Goal: Task Accomplishment & Management: Complete application form

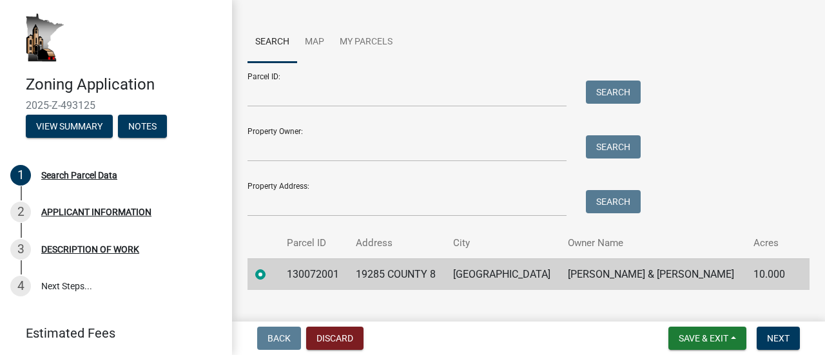
scroll to position [88, 0]
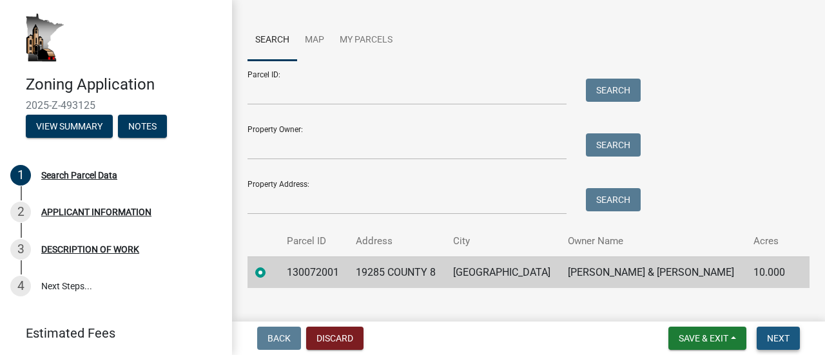
click at [784, 345] on button "Next" at bounding box center [778, 338] width 43 height 23
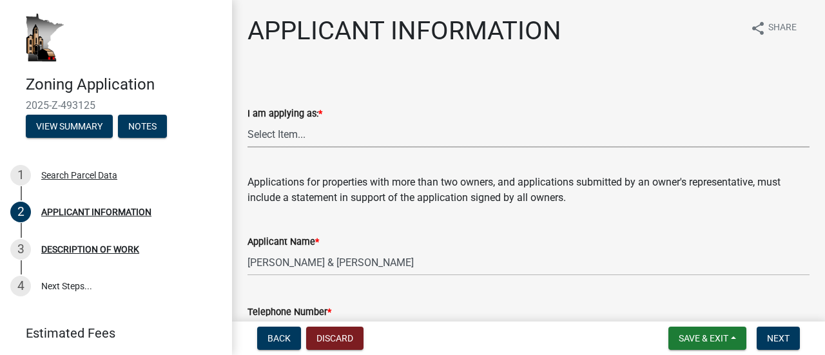
click at [294, 137] on select "Select Item... The sole owner of the property A co-owner of the property with o…" at bounding box center [529, 134] width 562 height 26
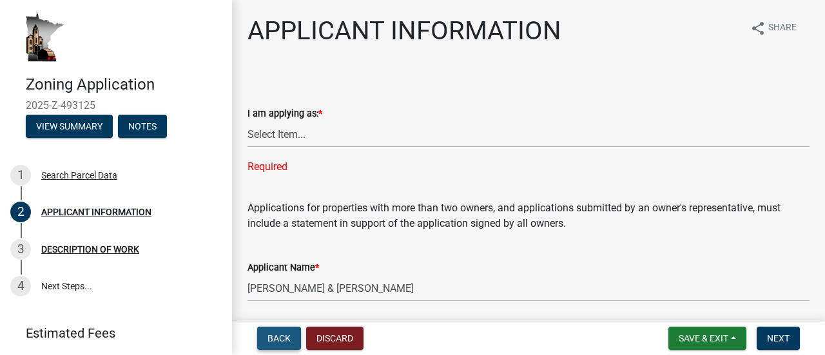
click at [270, 340] on span "Back" at bounding box center [279, 338] width 23 height 10
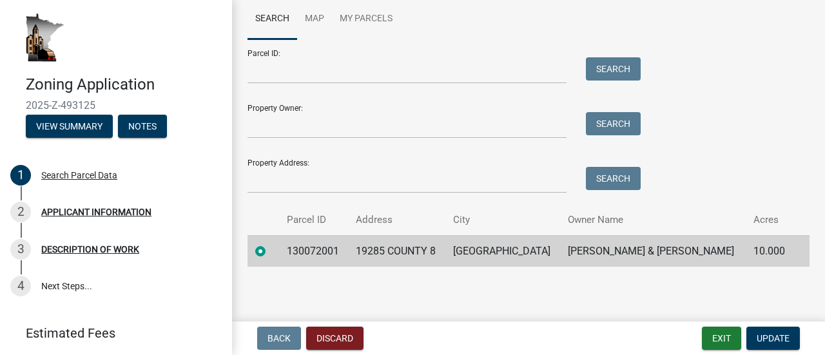
scroll to position [110, 0]
click at [767, 338] on span "Update" at bounding box center [773, 338] width 33 height 10
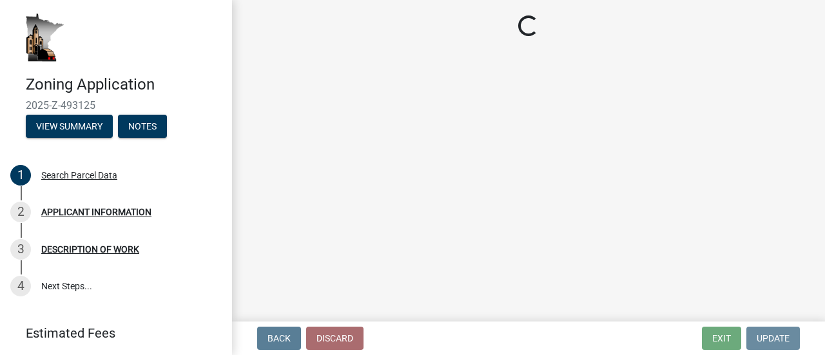
scroll to position [0, 0]
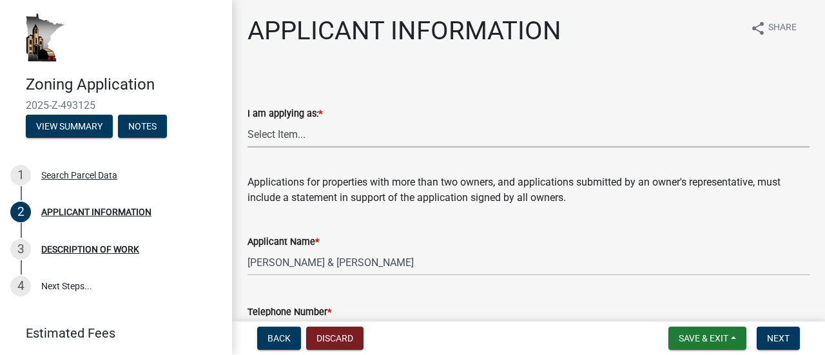
click at [290, 130] on select "Select Item... The sole owner of the property A co-owner of the property with o…" at bounding box center [529, 134] width 562 height 26
click at [248, 121] on select "Select Item... The sole owner of the property A co-owner of the property with o…" at bounding box center [529, 134] width 562 height 26
select select "5d5ec67e-83f1-4720-bb1f-c45cadde6202"
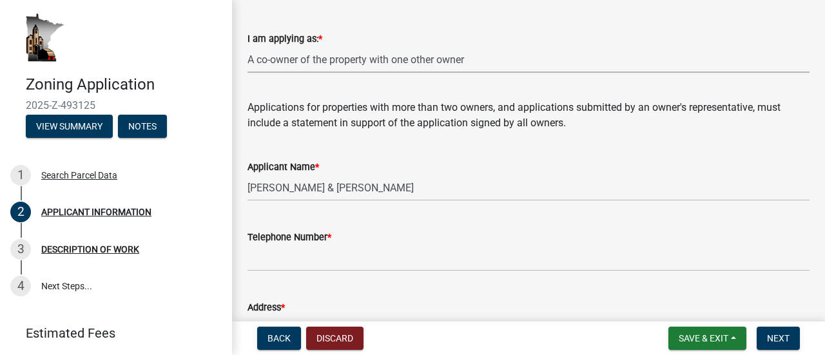
scroll to position [75, 0]
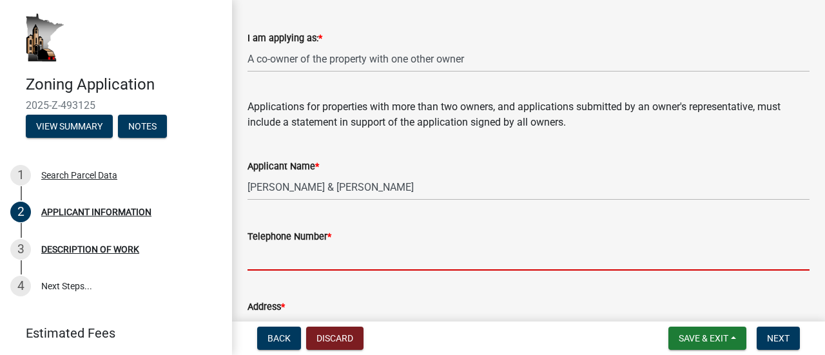
click at [343, 255] on input "Telephone Number *" at bounding box center [529, 257] width 562 height 26
type input "5074507123"
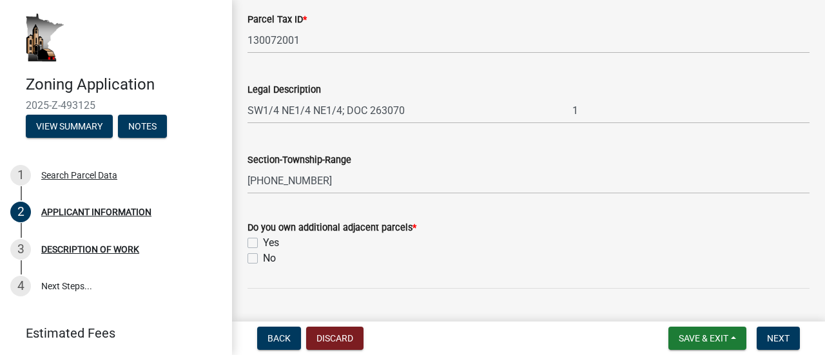
scroll to position [576, 0]
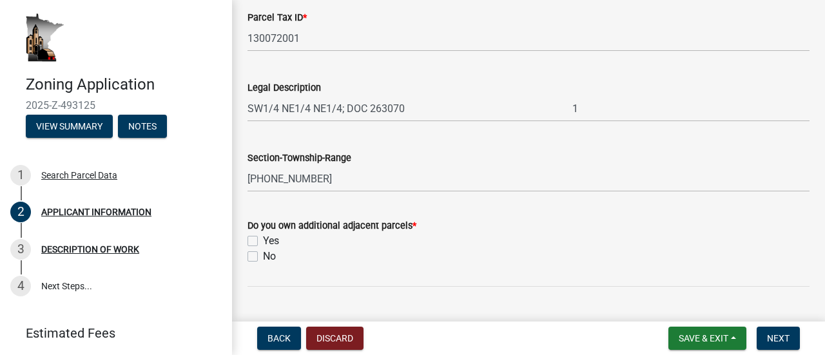
click at [263, 243] on label "Yes" at bounding box center [271, 240] width 16 height 15
click at [263, 242] on input "Yes" at bounding box center [267, 237] width 8 height 8
checkbox input "true"
checkbox input "false"
click at [778, 343] on span "Next" at bounding box center [778, 338] width 23 height 10
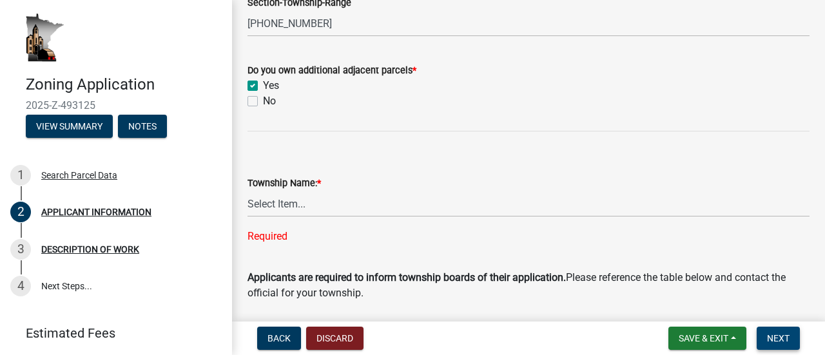
scroll to position [732, 0]
click at [275, 208] on select "Select Item... Black Hammer Brownsville Caledonia Crooked Creek Hokah Houston J…" at bounding box center [529, 203] width 562 height 26
click at [248, 190] on select "Select Item... Black Hammer Brownsville Caledonia Crooked Creek Hokah Houston J…" at bounding box center [529, 203] width 562 height 26
select select "87bd8246-e010-4864-ada3-31d8f143e470"
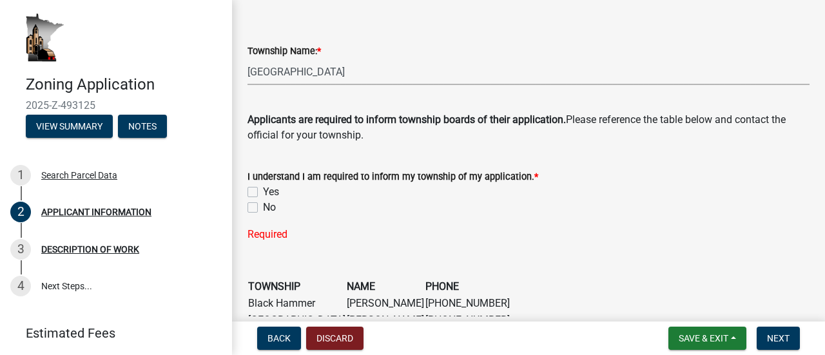
scroll to position [865, 0]
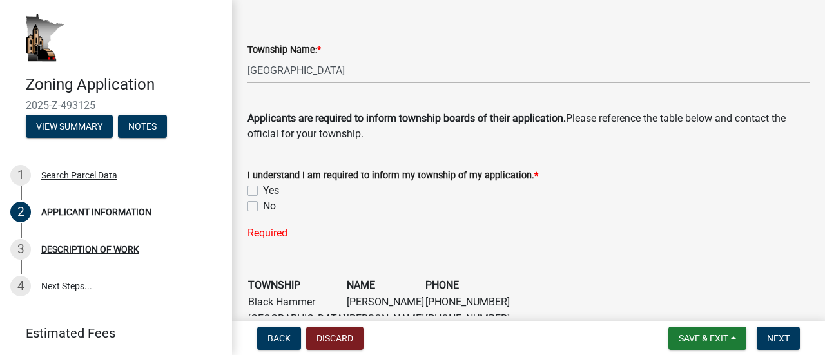
click at [263, 192] on label "Yes" at bounding box center [271, 190] width 16 height 15
click at [263, 192] on input "Yes" at bounding box center [267, 187] width 8 height 8
checkbox input "true"
checkbox input "false"
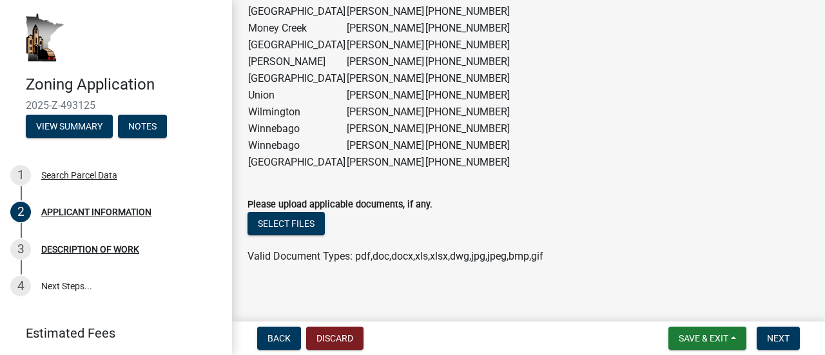
scroll to position [1273, 0]
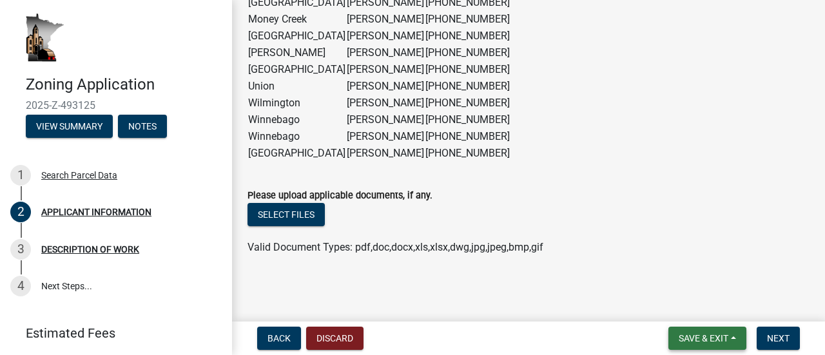
click at [693, 338] on span "Save & Exit" at bounding box center [704, 338] width 50 height 10
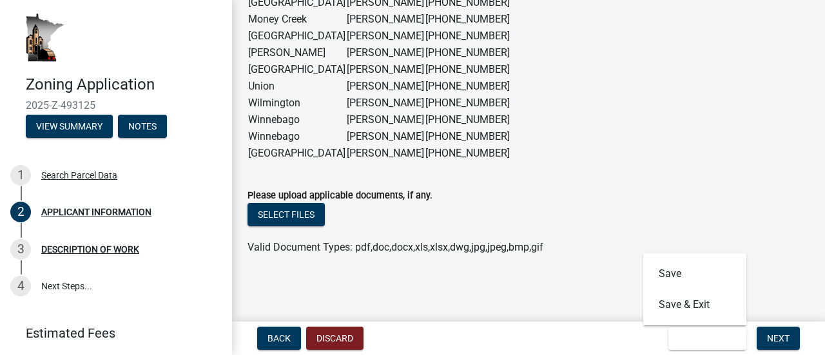
click at [761, 233] on ul at bounding box center [529, 235] width 562 height 10
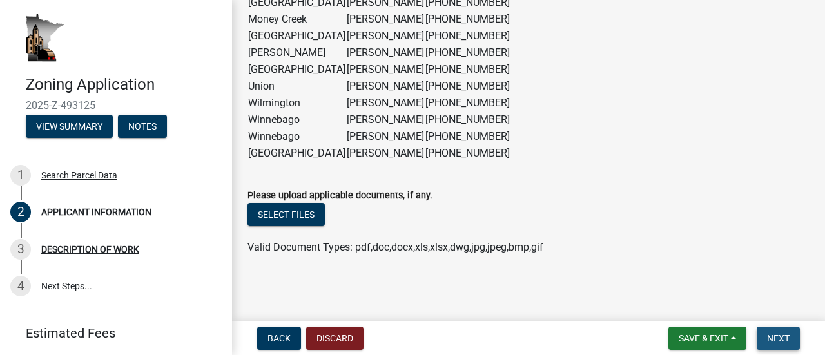
click at [778, 338] on span "Next" at bounding box center [778, 338] width 23 height 10
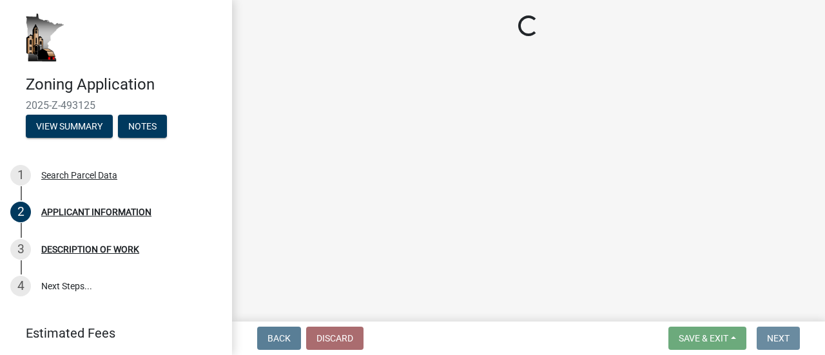
scroll to position [0, 0]
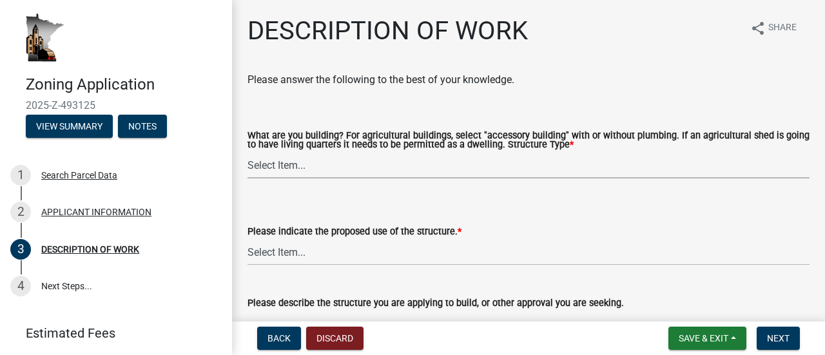
click at [277, 170] on select "Select Item... Single Family Dwelling or "Shouse" Bedroom addition Non-bedroom …" at bounding box center [529, 165] width 562 height 26
click at [248, 153] on select "Select Item... Single Family Dwelling or "Shouse" Bedroom addition Non-bedroom …" at bounding box center [529, 165] width 562 height 26
select select "39f6a2ab-0467-4f26-9b22-6b4c409785cf"
click at [304, 251] on select "Select Item... Year-Round Residential Seasonal Residential Agricultural Recreat…" at bounding box center [529, 252] width 562 height 26
click at [248, 240] on select "Select Item... Year-Round Residential Seasonal Residential Agricultural Recreat…" at bounding box center [529, 252] width 562 height 26
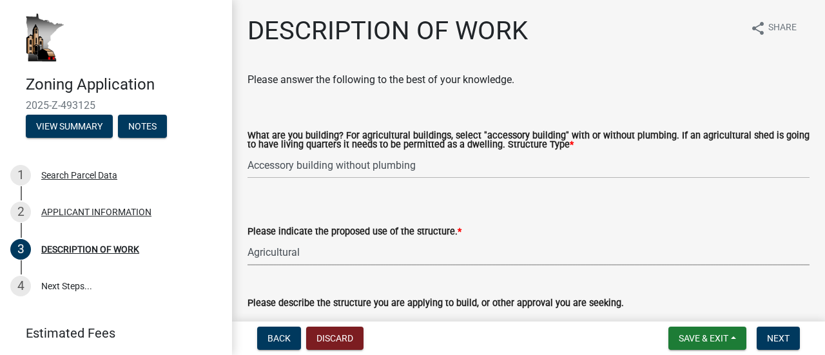
select select "8a50126a-ac8f-44d1-8890-2a914b053a60"
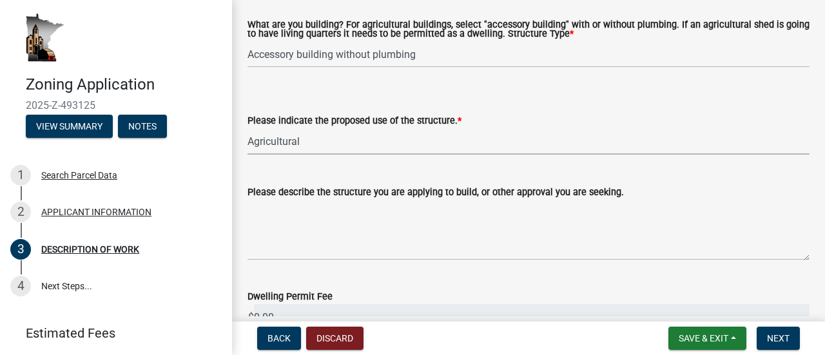
scroll to position [112, 0]
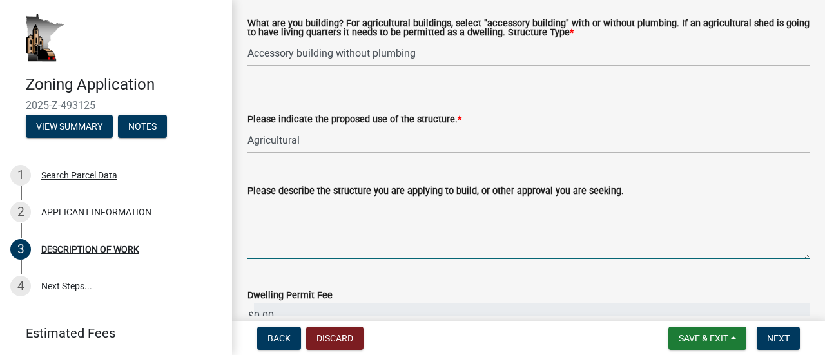
click at [312, 247] on textarea "Please describe the structure you are applying to build, or other approval you …" at bounding box center [529, 229] width 562 height 61
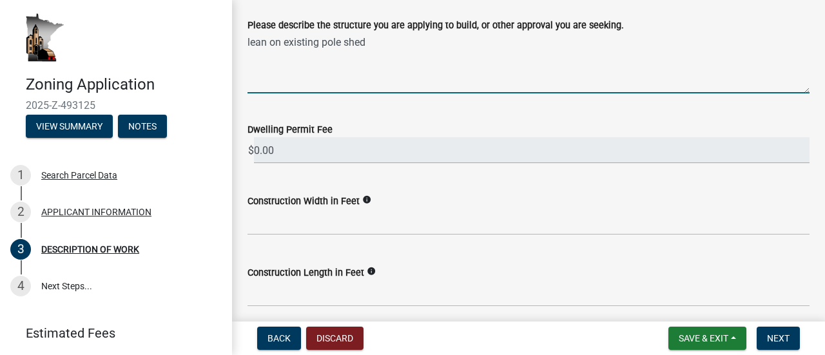
scroll to position [279, 0]
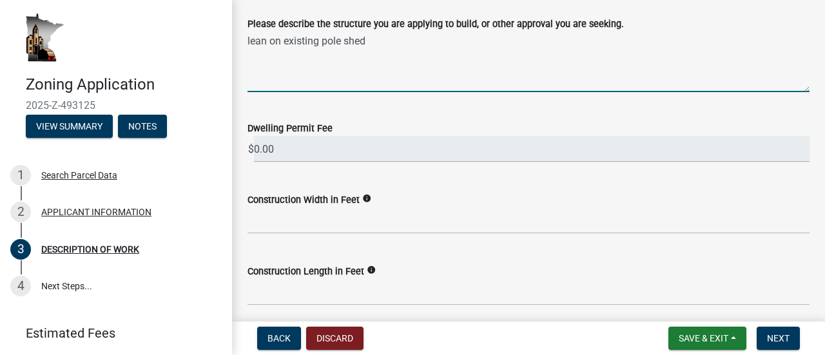
type textarea "lean on existing pole shed"
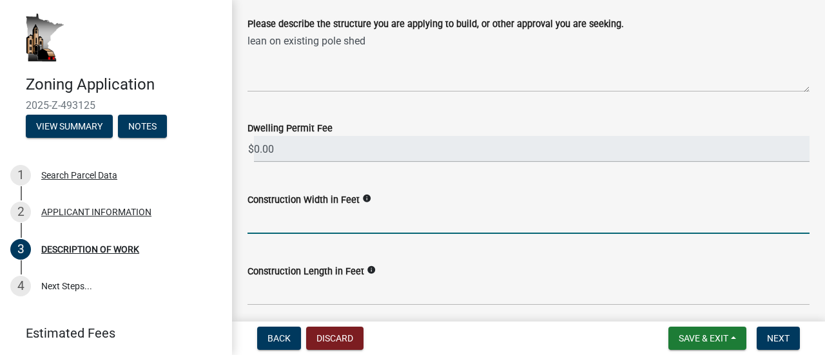
click at [343, 222] on input "text" at bounding box center [529, 221] width 562 height 26
type input "12"
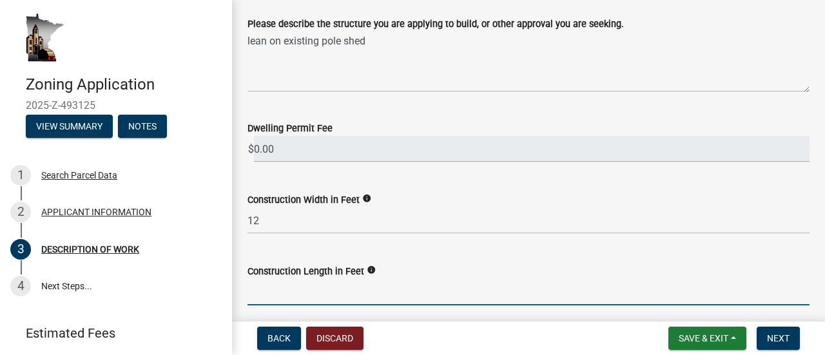
click at [337, 289] on input "text" at bounding box center [529, 292] width 562 height 26
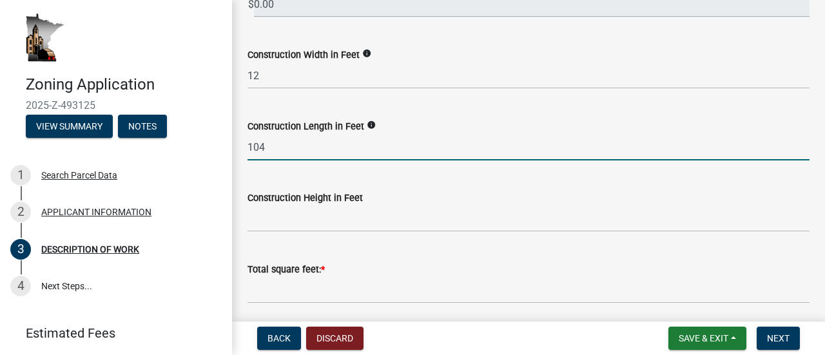
scroll to position [425, 0]
type input "104"
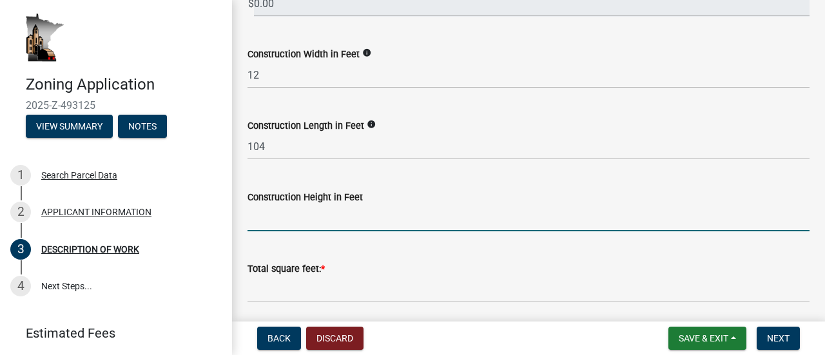
click at [321, 224] on input "text" at bounding box center [529, 218] width 562 height 26
type input "14"
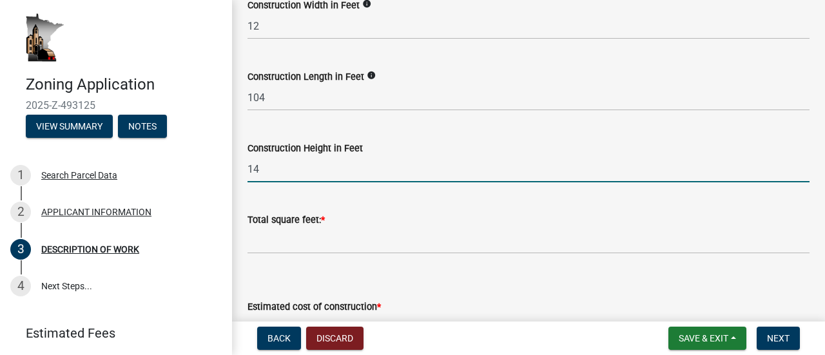
scroll to position [480, 0]
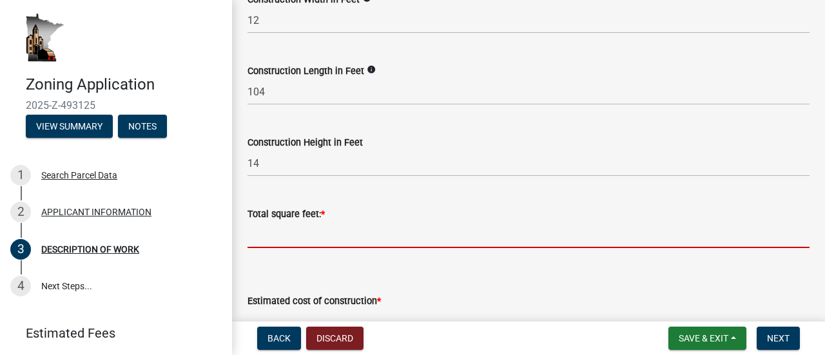
click at [333, 229] on input "text" at bounding box center [529, 235] width 562 height 26
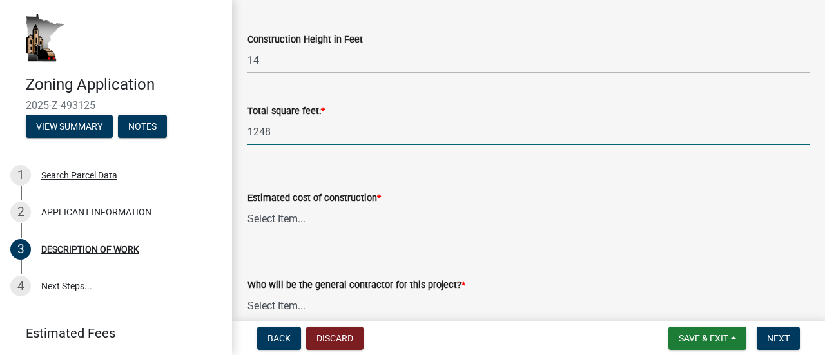
scroll to position [584, 0]
type input "1248"
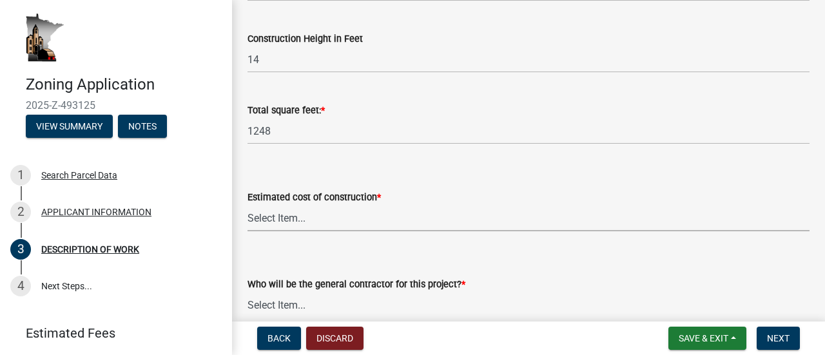
click at [297, 217] on select "Select Item... $0 - $50,000 $50,001 - $100,000 $101,000 - $150,000 $150,001 or …" at bounding box center [529, 218] width 562 height 26
click at [248, 205] on select "Select Item... $0 - $50,000 $50,001 - $100,000 $101,000 - $150,000 $150,001 or …" at bounding box center [529, 218] width 562 height 26
select select "b77d4c88-b606-4875-889f-ef493ebc67f8"
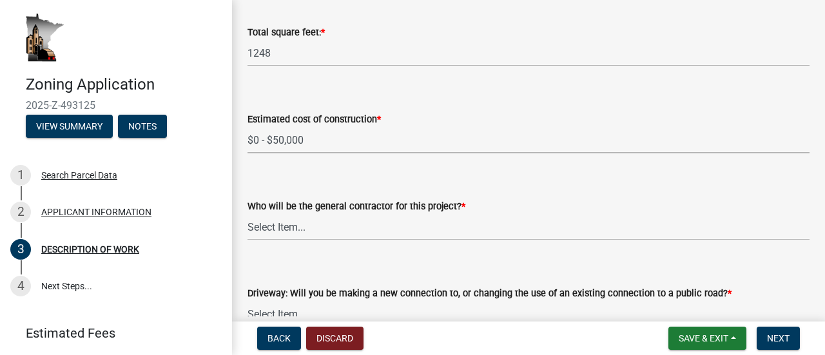
scroll to position [675, 0]
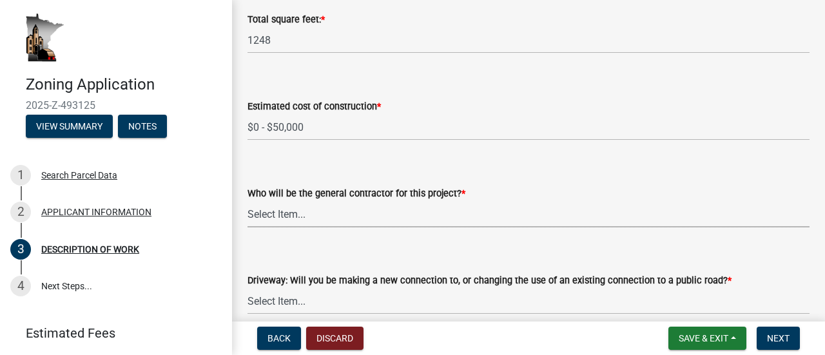
click at [304, 211] on select "Select Item... Myself Other" at bounding box center [529, 214] width 562 height 26
click at [248, 202] on select "Select Item... Myself Other" at bounding box center [529, 214] width 562 height 26
select select "07ce3bd5-44c8-48c7-a7da-ecbfde3ea753"
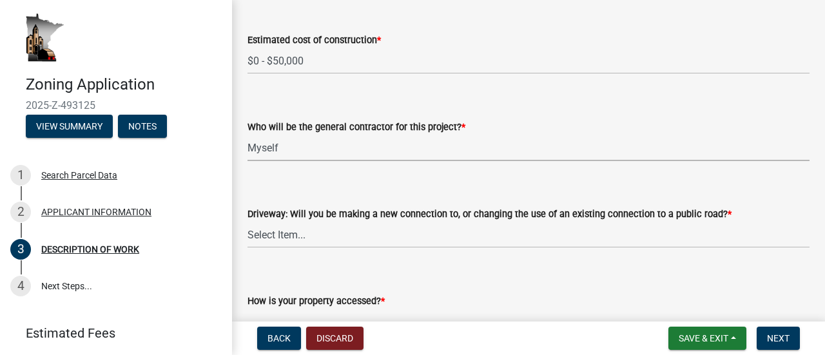
scroll to position [757, 0]
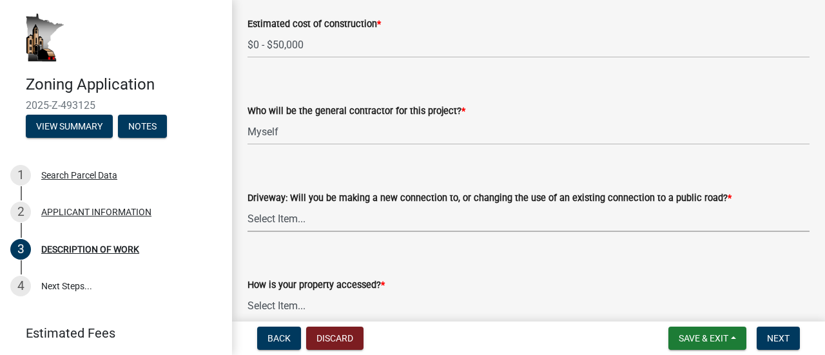
click at [266, 213] on select "Select Item... I am installing a new driveway access to a public road I am chan…" at bounding box center [529, 219] width 562 height 26
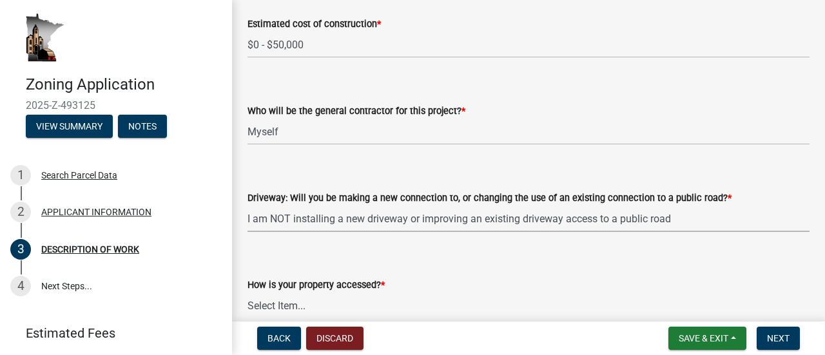
click at [248, 206] on select "Select Item... I am installing a new driveway access to a public road I am chan…" at bounding box center [529, 219] width 562 height 26
select select "865858fb-cec4-4771-ade1-629df977e661"
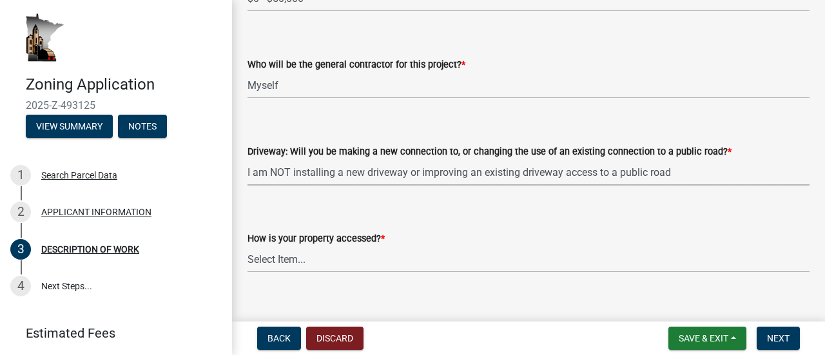
scroll to position [823, 0]
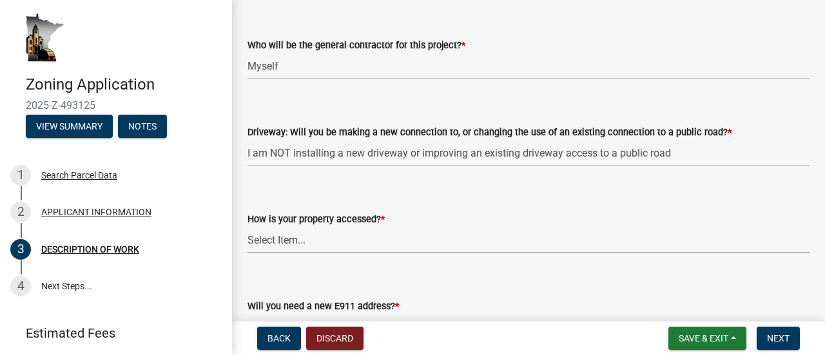
click at [322, 247] on select "Select Item... Access is off a state highway Access is off a county road Access…" at bounding box center [529, 240] width 562 height 26
click at [248, 228] on select "Select Item... Access is off a state highway Access is off a county road Access…" at bounding box center [529, 240] width 562 height 26
select select "cef96780-4810-40e3-9d85-228a56ab53a8"
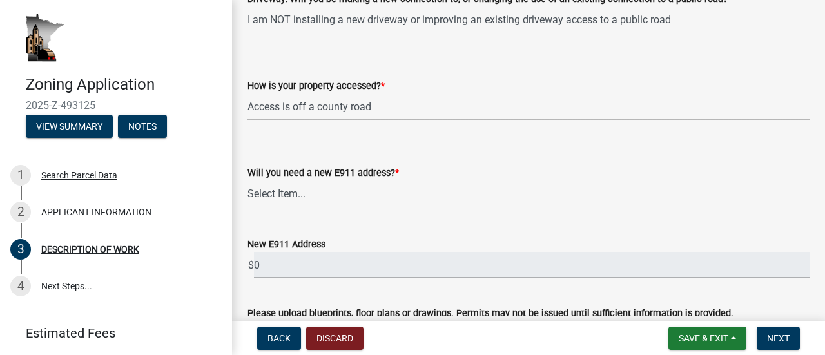
scroll to position [957, 0]
click at [306, 192] on select "Select Item... Yes No" at bounding box center [529, 193] width 562 height 26
click at [248, 181] on select "Select Item... Yes No" at bounding box center [529, 193] width 562 height 26
select select "79149638-379e-4eb8-8707-a078303474c9"
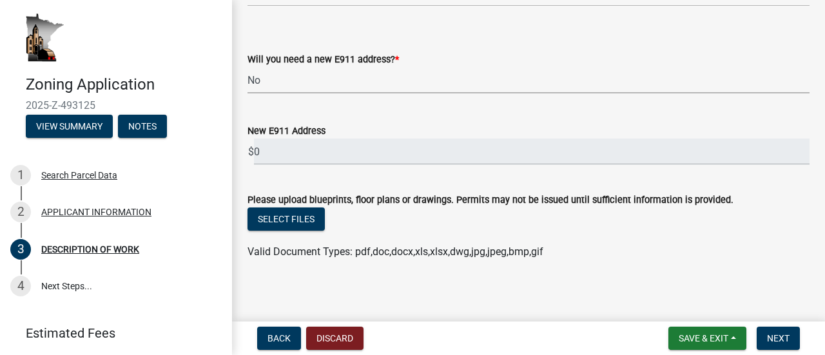
scroll to position [1076, 0]
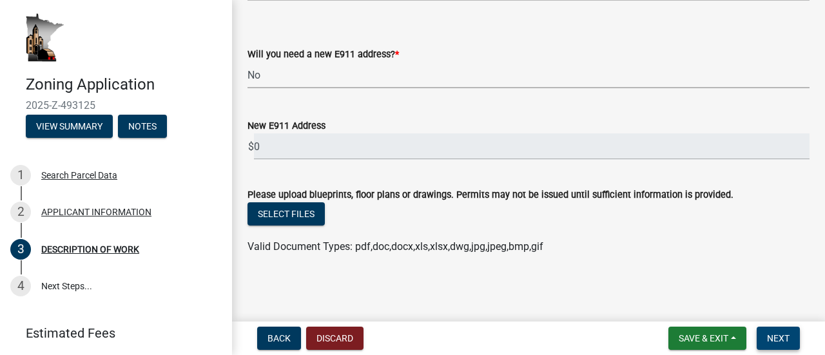
click at [774, 335] on span "Next" at bounding box center [778, 338] width 23 height 10
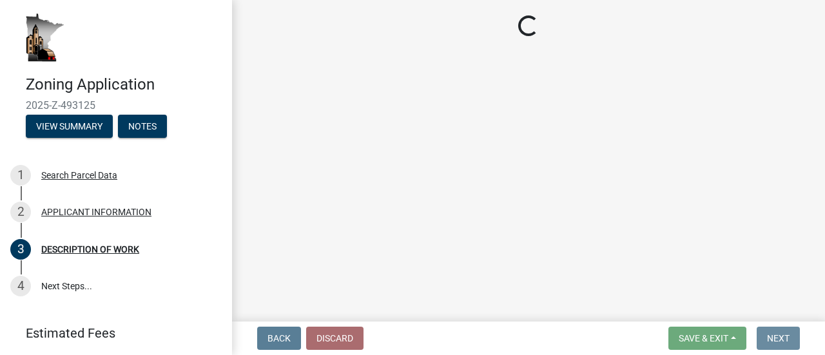
scroll to position [0, 0]
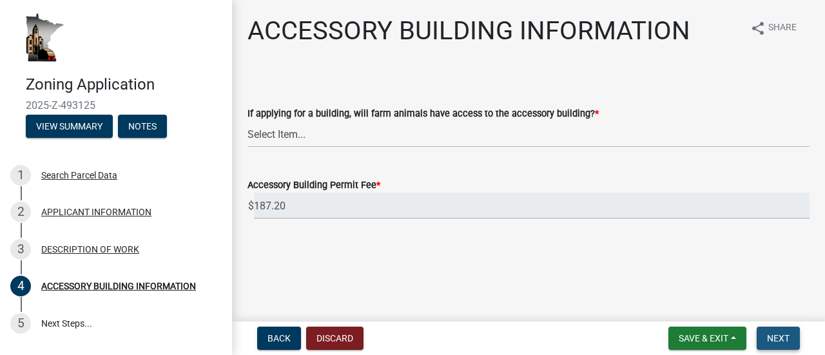
click at [774, 335] on span "Next" at bounding box center [778, 338] width 23 height 10
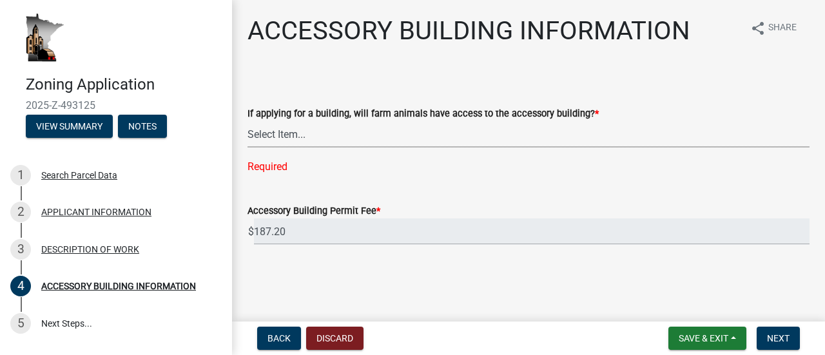
click at [370, 130] on select "Select Item... Yes No" at bounding box center [529, 134] width 562 height 26
click at [248, 121] on select "Select Item... Yes No" at bounding box center [529, 134] width 562 height 26
select select "88703b1b-78c7-4d2b-862c-09a913535c10"
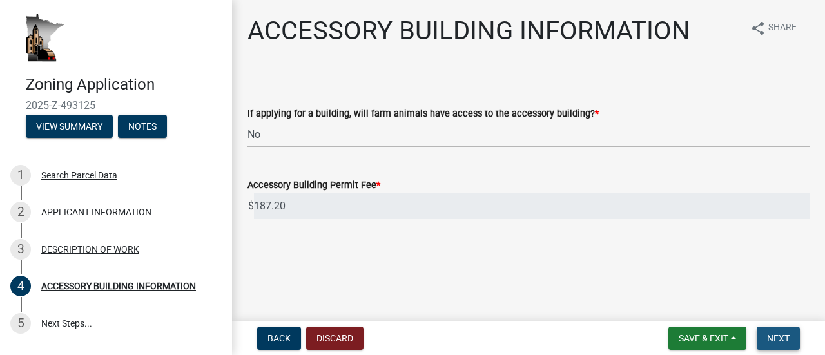
click at [773, 336] on span "Next" at bounding box center [778, 338] width 23 height 10
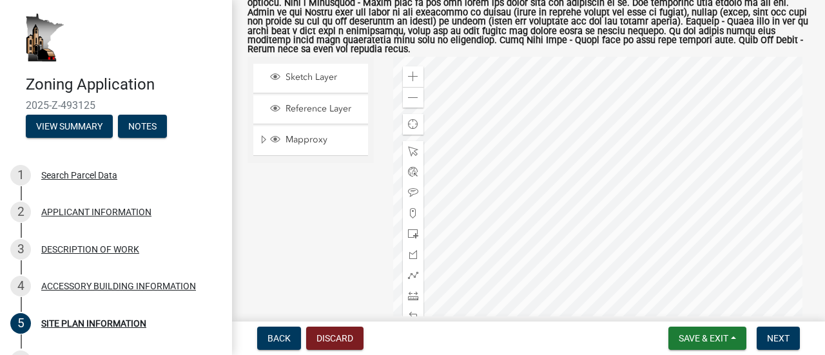
scroll to position [281, 0]
click at [289, 83] on span "Sketch Layer" at bounding box center [322, 77] width 81 height 12
click at [587, 159] on div at bounding box center [601, 217] width 417 height 322
click at [591, 159] on div at bounding box center [601, 217] width 417 height 322
click at [338, 143] on span "Mapproxy" at bounding box center [322, 139] width 81 height 12
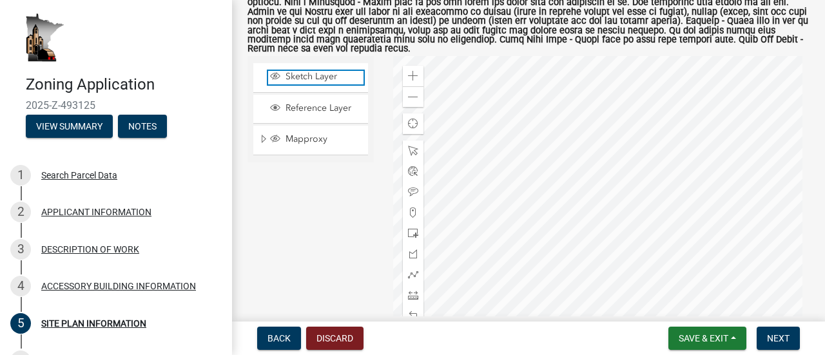
click at [308, 83] on span "Sketch Layer" at bounding box center [322, 77] width 81 height 12
click at [464, 110] on div at bounding box center [601, 217] width 417 height 322
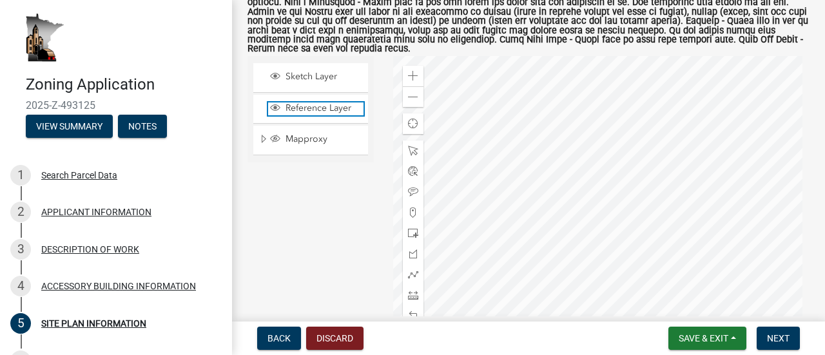
click at [323, 113] on span "Reference Layer" at bounding box center [322, 109] width 81 height 12
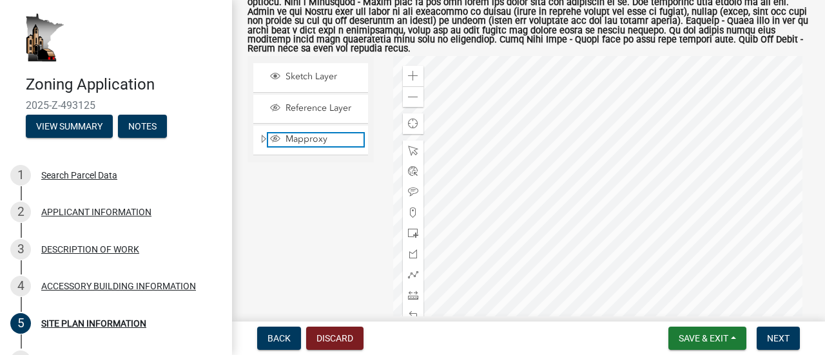
click at [311, 143] on span "Mapproxy" at bounding box center [322, 139] width 81 height 12
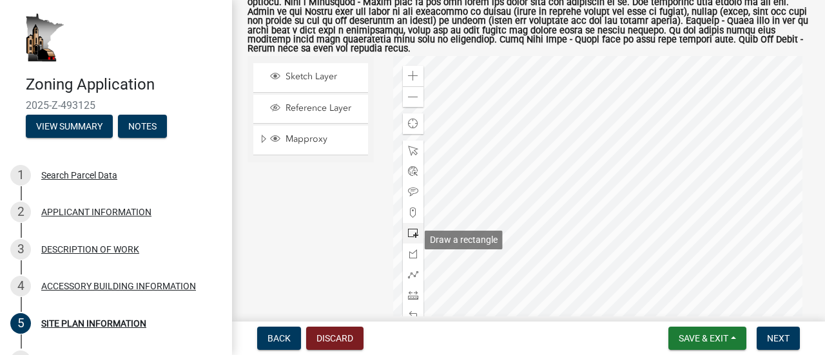
click at [408, 235] on span at bounding box center [413, 233] width 10 height 10
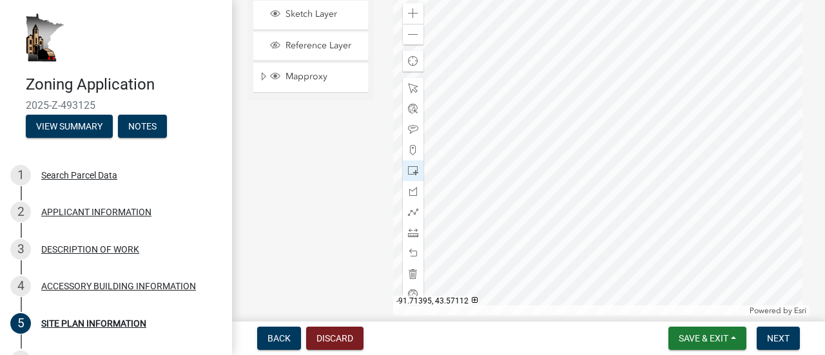
click at [613, 92] on div at bounding box center [601, 155] width 417 height 322
click at [779, 337] on span "Next" at bounding box center [778, 338] width 23 height 10
click at [776, 338] on span "Next" at bounding box center [778, 338] width 23 height 10
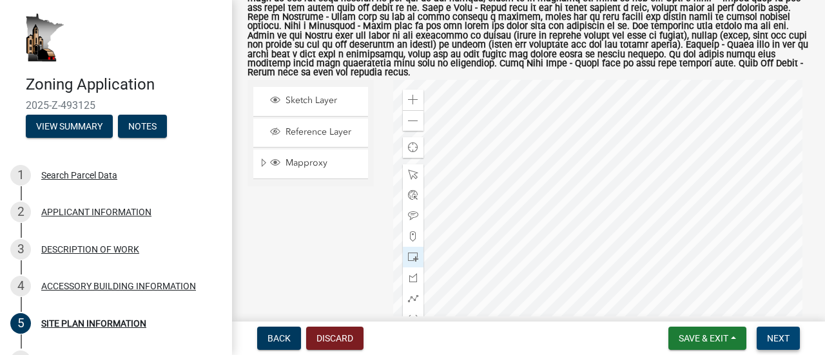
scroll to position [270, 0]
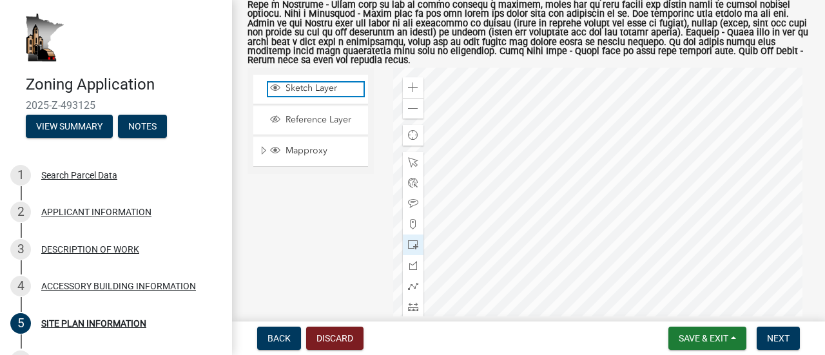
click at [310, 94] on span "Sketch Layer" at bounding box center [322, 89] width 81 height 12
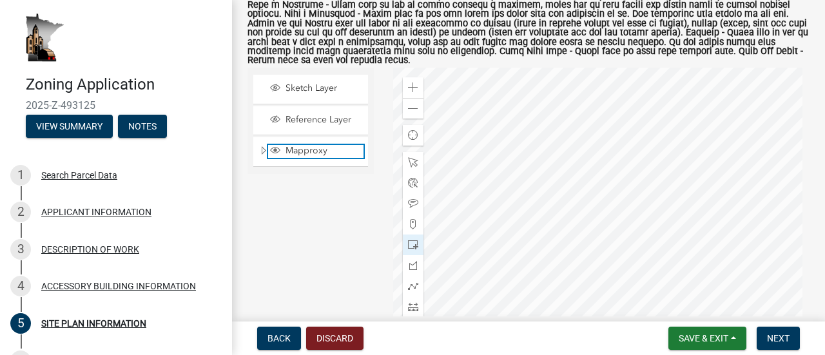
click at [317, 157] on span "Mapproxy" at bounding box center [322, 151] width 81 height 12
click at [311, 153] on span "Mapproxy" at bounding box center [322, 151] width 81 height 12
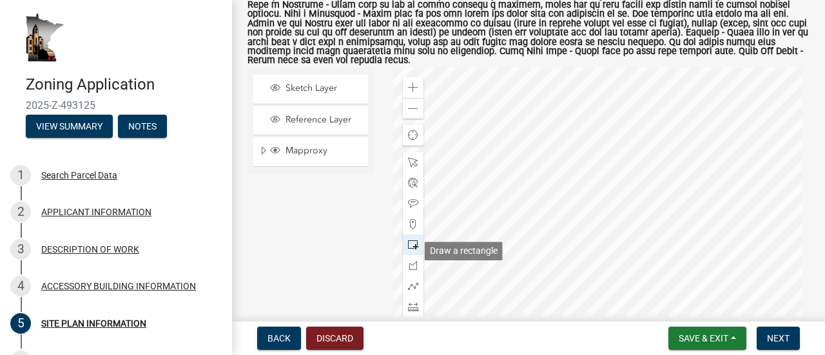
click at [408, 248] on span at bounding box center [413, 245] width 10 height 10
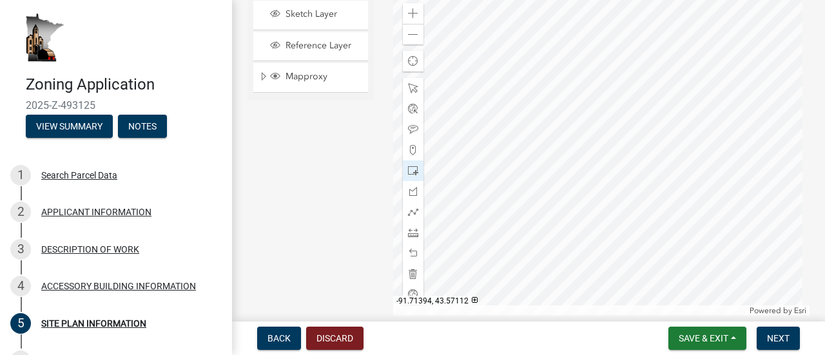
click at [614, 92] on div at bounding box center [601, 155] width 417 height 322
click at [315, 20] on span "Sketch Layer" at bounding box center [322, 14] width 81 height 12
click at [767, 340] on span "Next" at bounding box center [778, 338] width 23 height 10
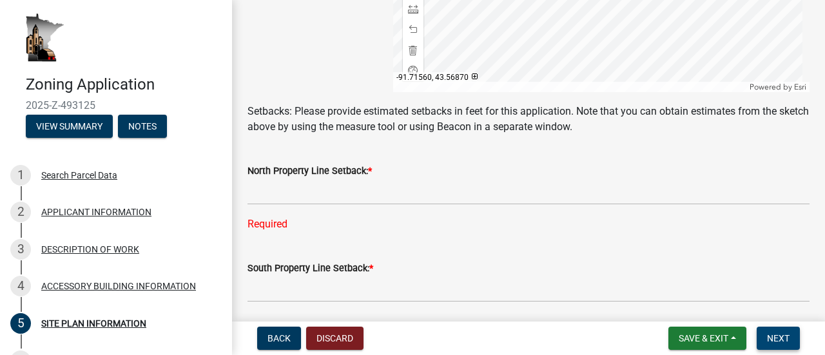
scroll to position [568, 0]
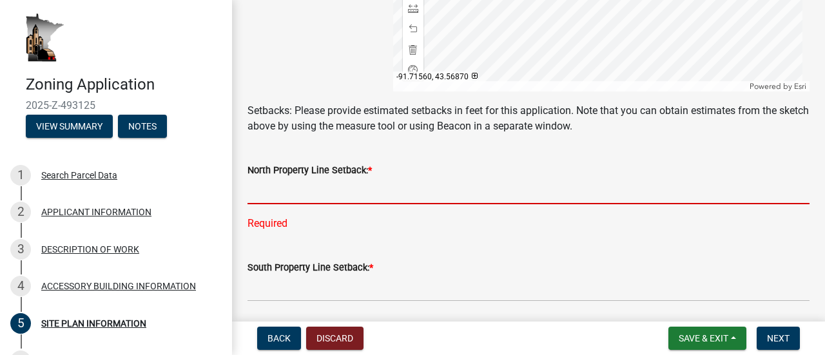
click at [337, 204] on input "text" at bounding box center [529, 191] width 562 height 26
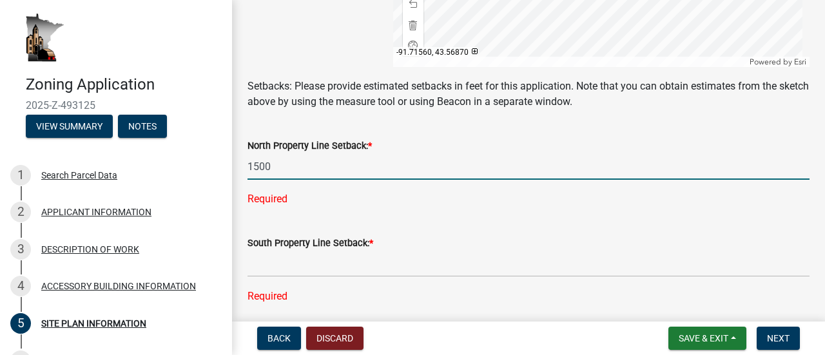
scroll to position [594, 0]
type input "1500"
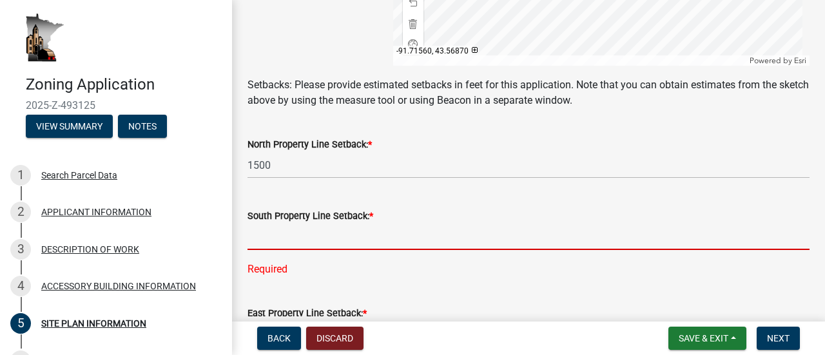
click at [317, 267] on div "South Property Line Setback: * Required" at bounding box center [529, 233] width 562 height 87
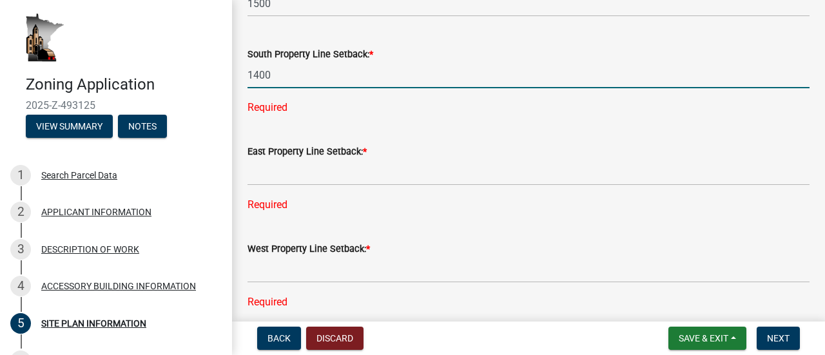
scroll to position [752, 0]
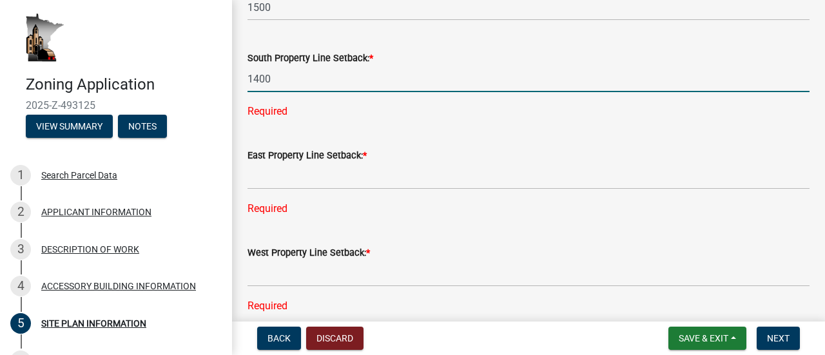
type input "1400"
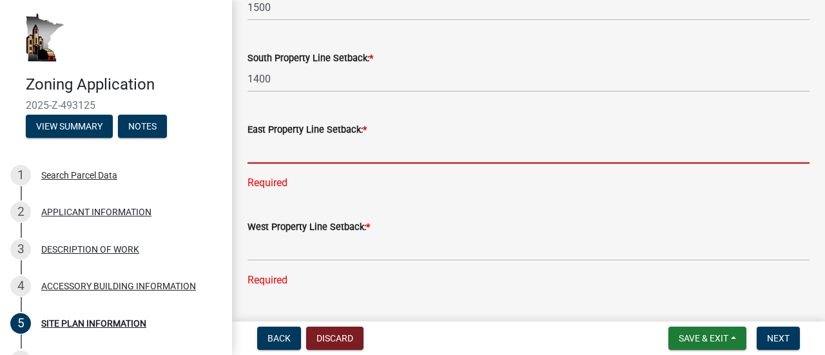
click at [291, 186] on div "East Property Line Setback: * Required" at bounding box center [529, 147] width 562 height 87
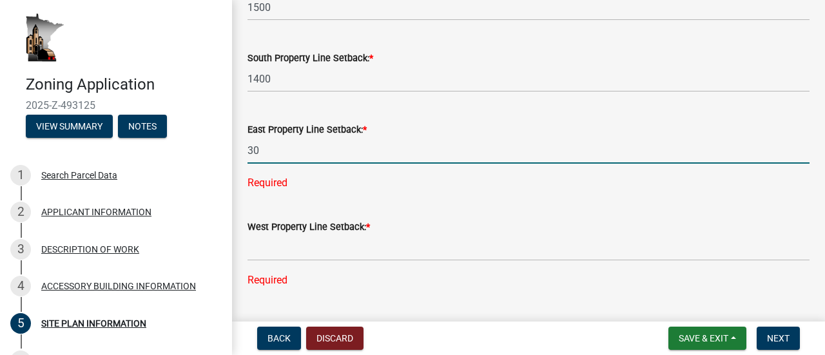
type input "3"
type input "420"
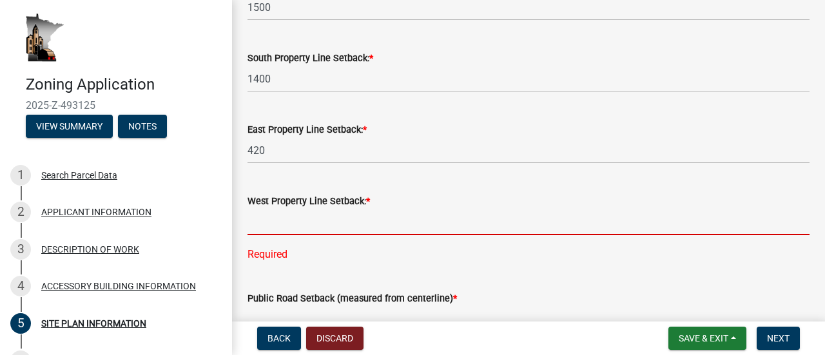
click at [306, 259] on div "West Property Line Setback: * Required" at bounding box center [529, 218] width 562 height 87
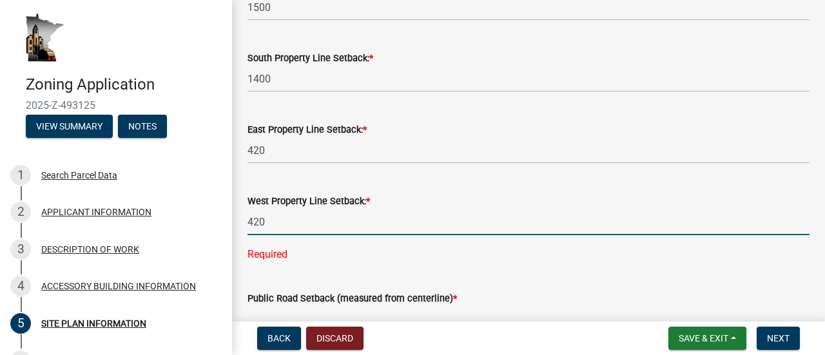
type input "420"
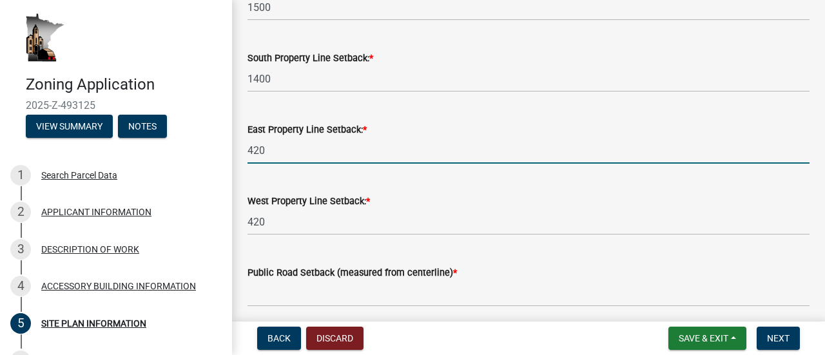
click at [279, 152] on input "420" at bounding box center [529, 150] width 562 height 26
type input "4"
type input "5280"
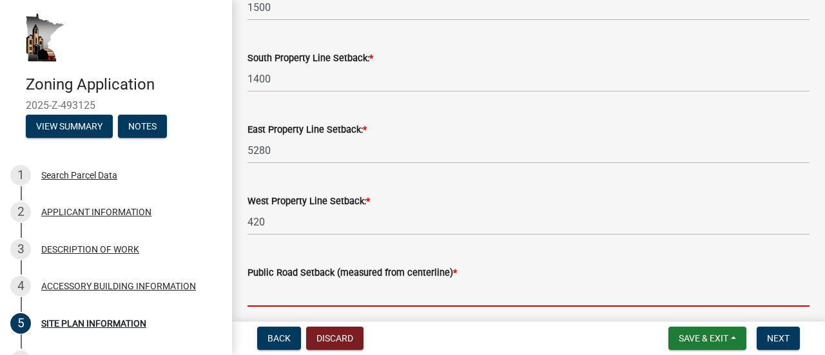
click at [297, 304] on input "text" at bounding box center [529, 294] width 562 height 26
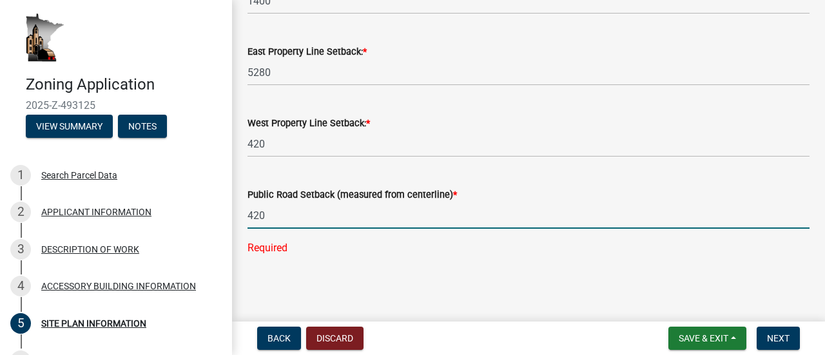
scroll to position [836, 0]
type input "420"
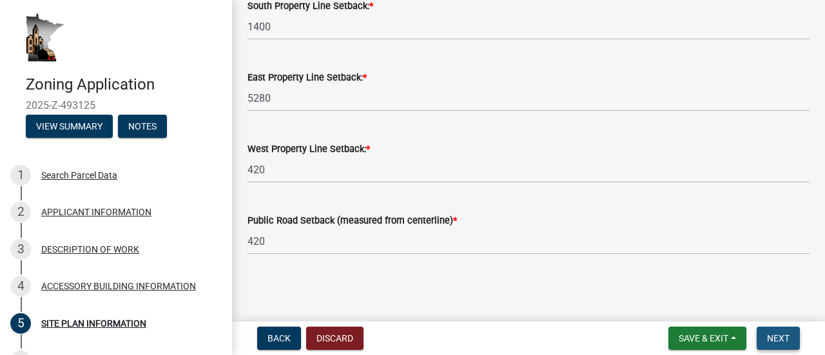
scroll to position [811, 0]
click at [773, 336] on span "Next" at bounding box center [778, 338] width 23 height 10
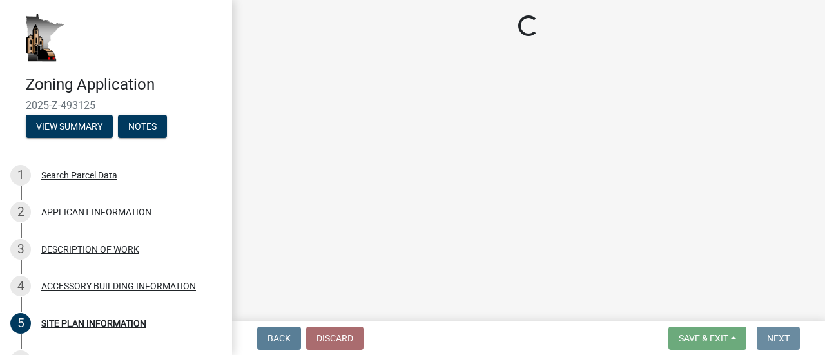
scroll to position [0, 0]
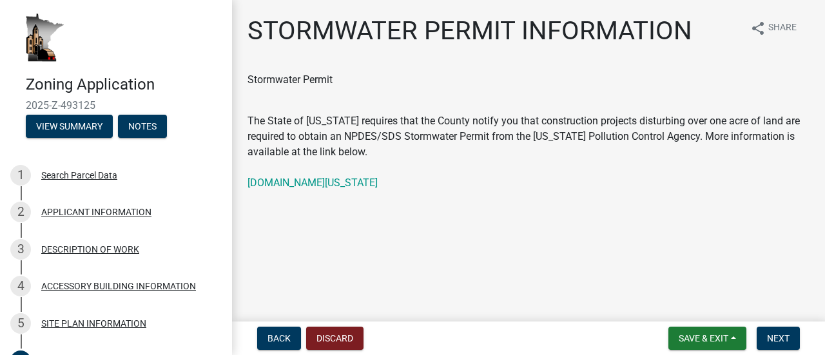
drag, startPoint x: 603, startPoint y: 259, endPoint x: 475, endPoint y: 231, distance: 131.3
click at [475, 231] on main "STORMWATER PERMIT INFORMATION share Share Stormwater Permit The State of Minnes…" at bounding box center [528, 158] width 593 height 317
click at [783, 344] on span "Next" at bounding box center [778, 338] width 23 height 10
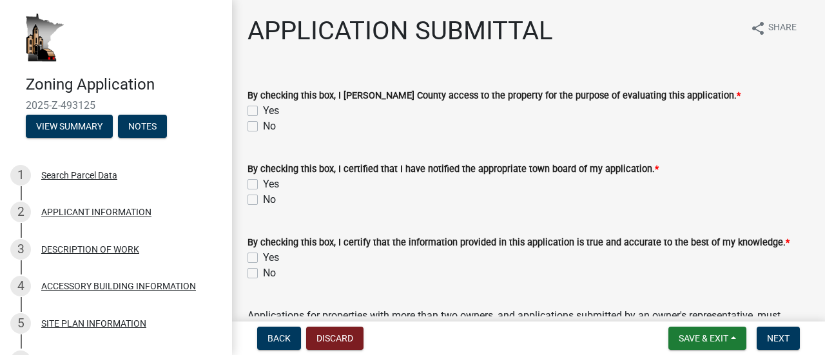
click at [263, 110] on label "Yes" at bounding box center [271, 110] width 16 height 15
click at [263, 110] on input "Yes" at bounding box center [267, 107] width 8 height 8
checkbox input "true"
checkbox input "false"
click at [263, 184] on label "Yes" at bounding box center [271, 184] width 16 height 15
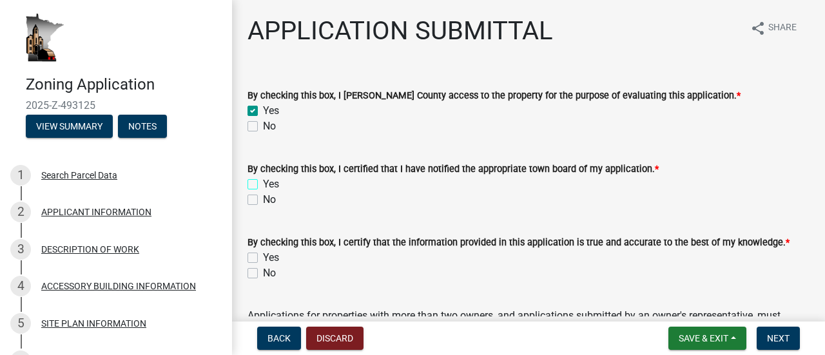
click at [263, 184] on input "Yes" at bounding box center [267, 181] width 8 height 8
checkbox input "true"
checkbox input "false"
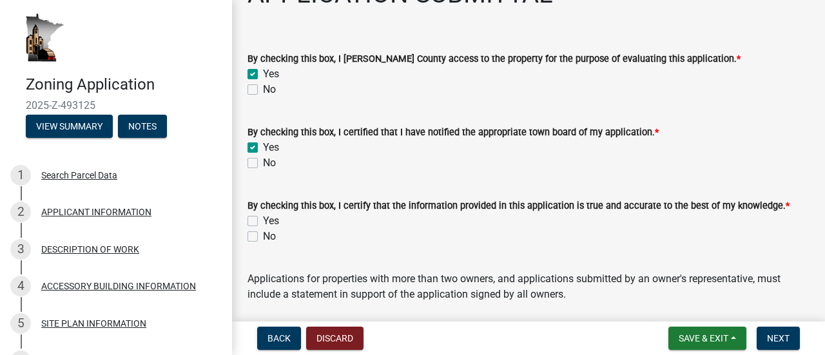
scroll to position [37, 0]
click at [263, 219] on label "Yes" at bounding box center [271, 220] width 16 height 15
click at [263, 219] on input "Yes" at bounding box center [267, 217] width 8 height 8
checkbox input "true"
checkbox input "false"
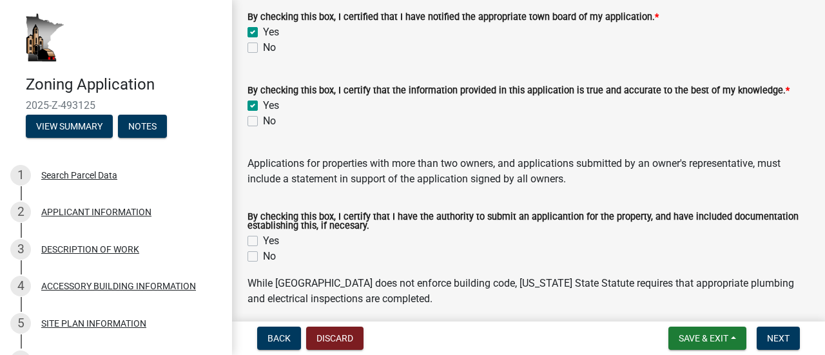
scroll to position [153, 0]
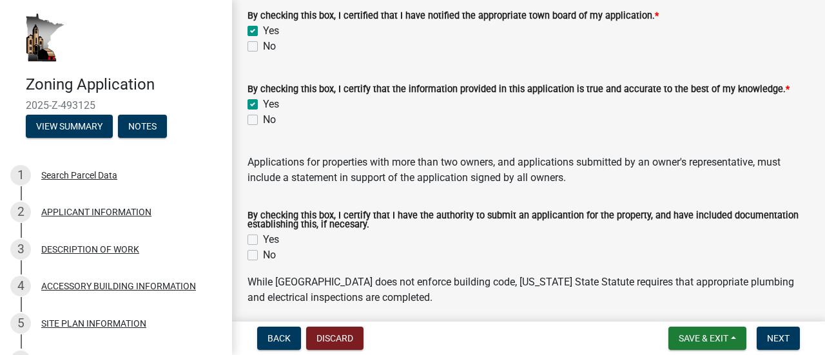
click at [263, 241] on label "Yes" at bounding box center [271, 239] width 16 height 15
click at [263, 241] on input "Yes" at bounding box center [267, 236] width 8 height 8
checkbox input "true"
checkbox input "false"
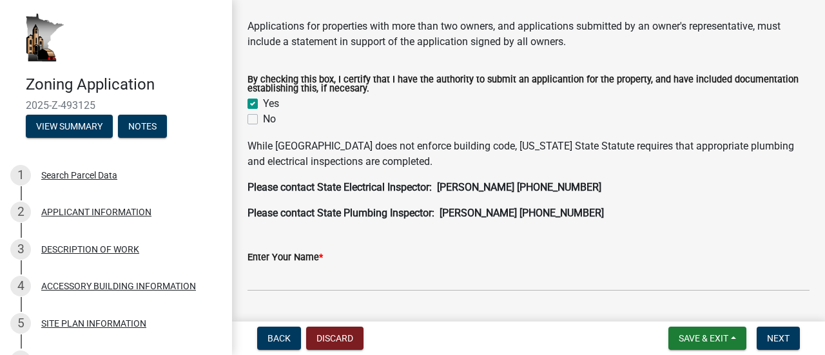
scroll to position [290, 0]
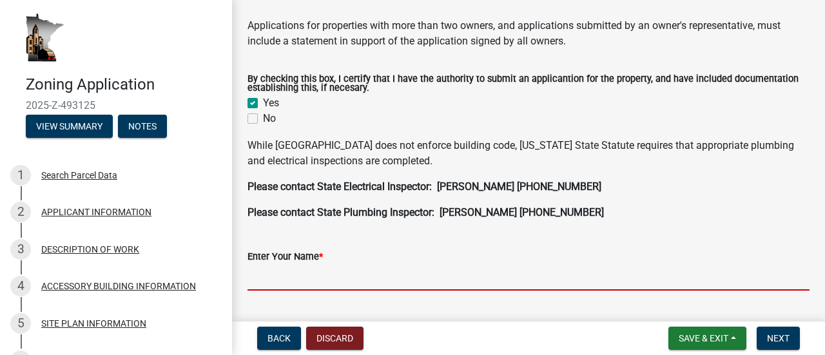
click at [326, 270] on input "Enter Your Name *" at bounding box center [529, 277] width 562 height 26
type input "jay solum"
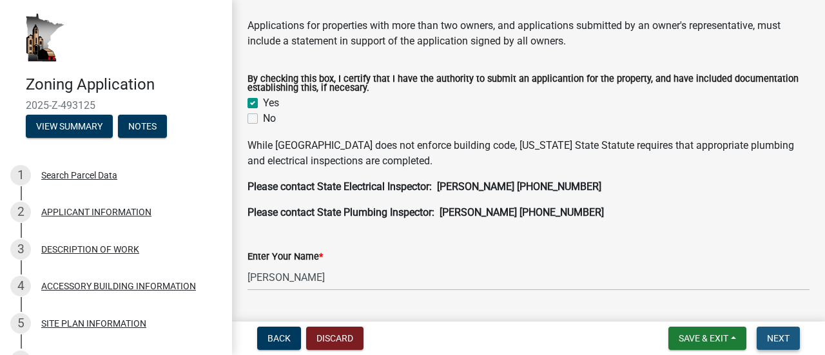
click at [785, 335] on span "Next" at bounding box center [778, 338] width 23 height 10
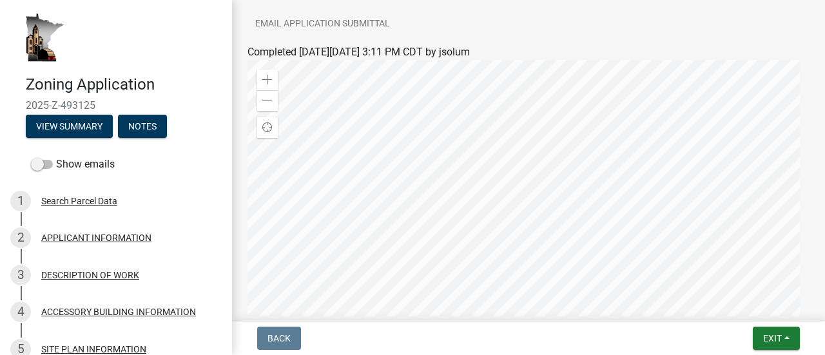
scroll to position [176, 0]
click at [765, 338] on span "Exit" at bounding box center [773, 338] width 19 height 10
click at [739, 270] on button "Save" at bounding box center [749, 274] width 103 height 31
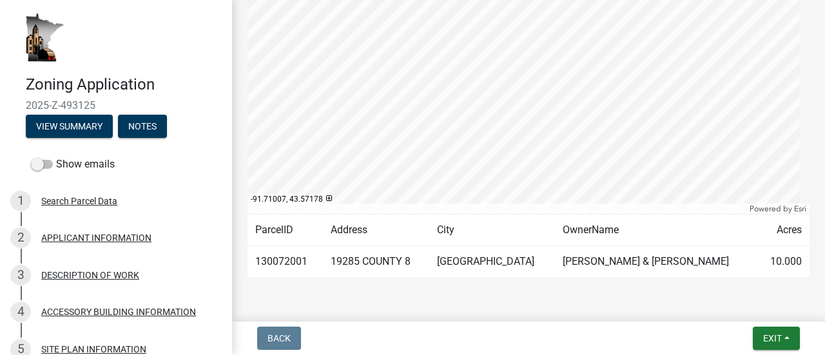
scroll to position [380, 0]
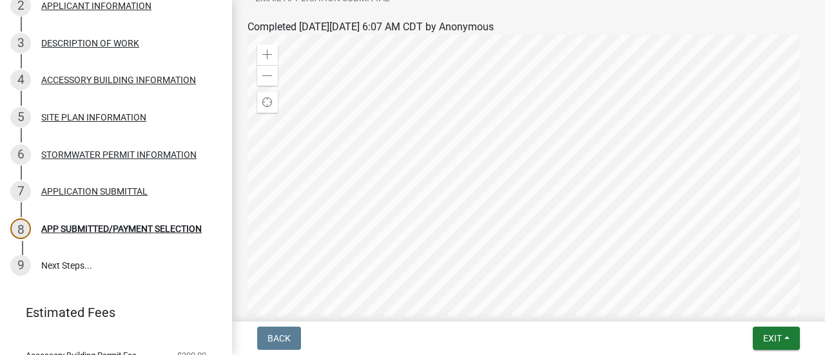
scroll to position [202, 0]
